Goal: Find specific page/section: Find specific page/section

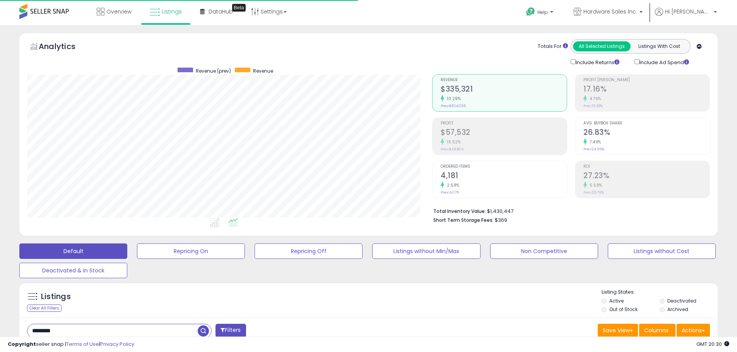
scroll to position [159, 405]
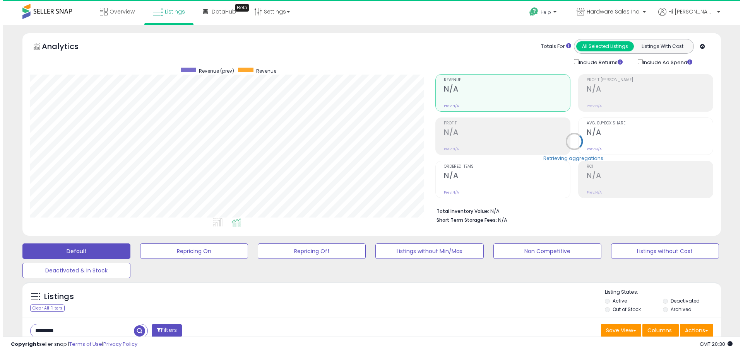
scroll to position [159, 405]
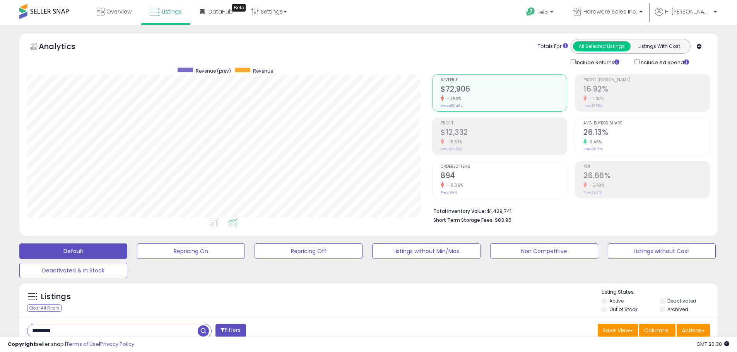
drag, startPoint x: 99, startPoint y: 334, endPoint x: 0, endPoint y: 313, distance: 100.9
drag, startPoint x: 123, startPoint y: 333, endPoint x: 0, endPoint y: 309, distance: 125.4
type input "**********"
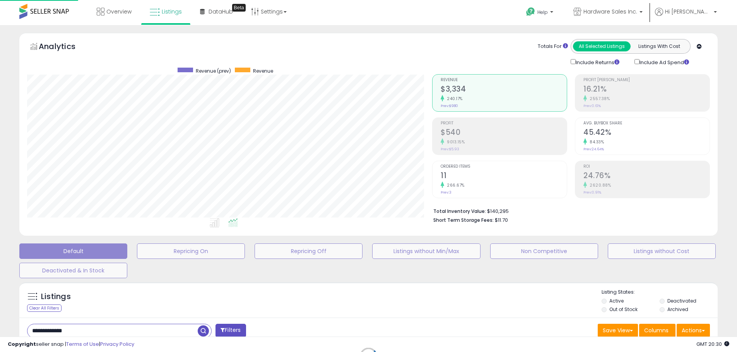
scroll to position [159, 408]
